Goal: Register for event/course

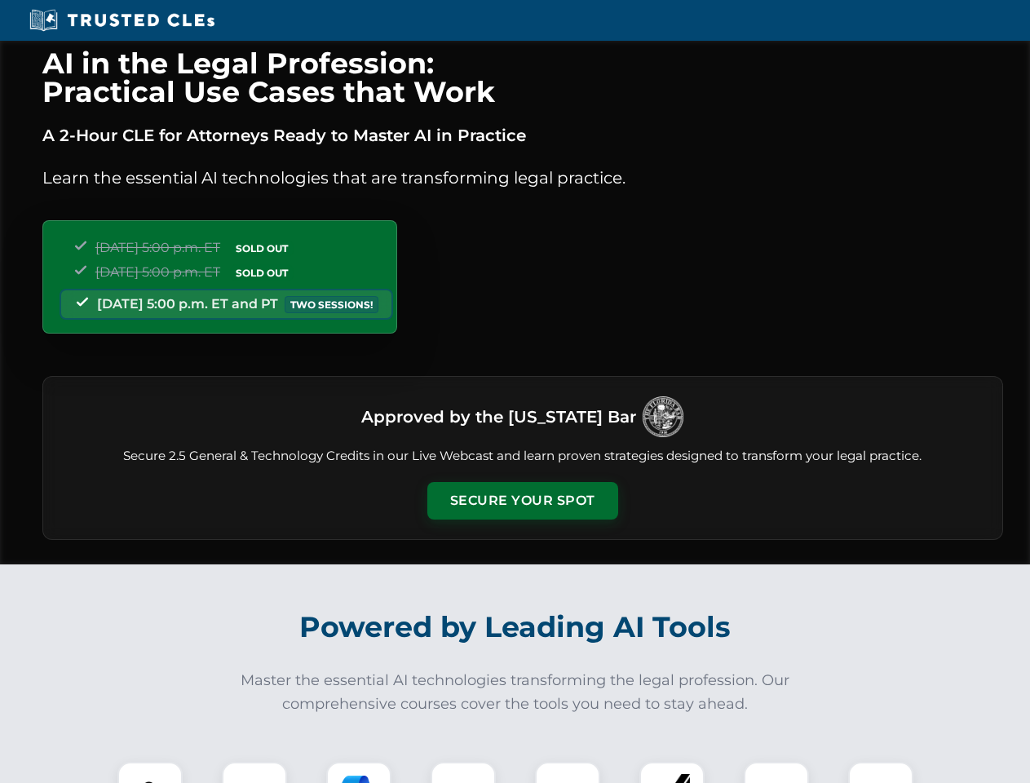
click at [522, 501] on button "Secure Your Spot" at bounding box center [522, 501] width 191 height 38
click at [150, 772] on img at bounding box center [149, 793] width 47 height 47
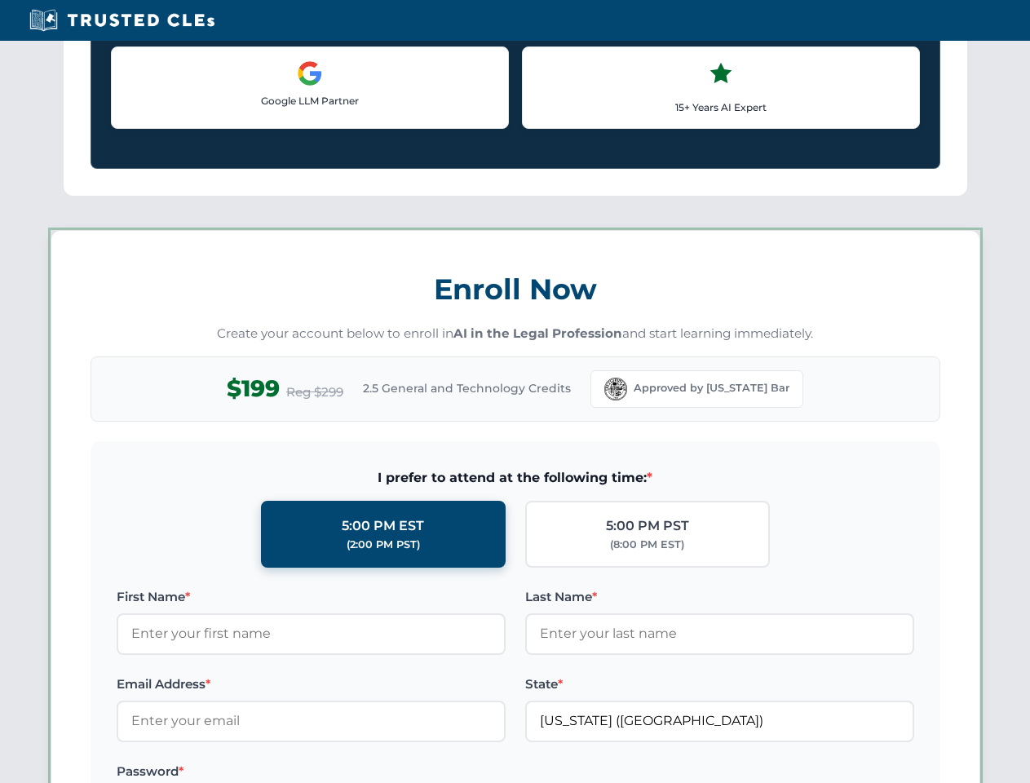
click at [359, 772] on label "Password *" at bounding box center [311, 771] width 389 height 20
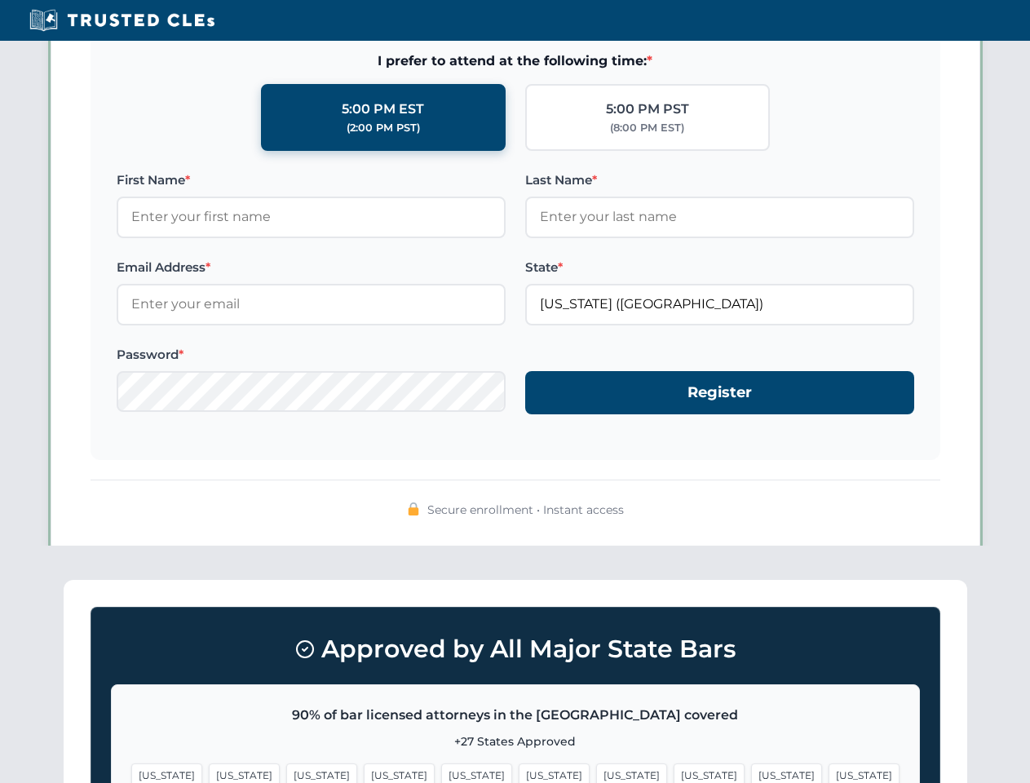
click at [751, 772] on span "[US_STATE]" at bounding box center [786, 775] width 71 height 24
